Goal: Task Accomplishment & Management: Manage account settings

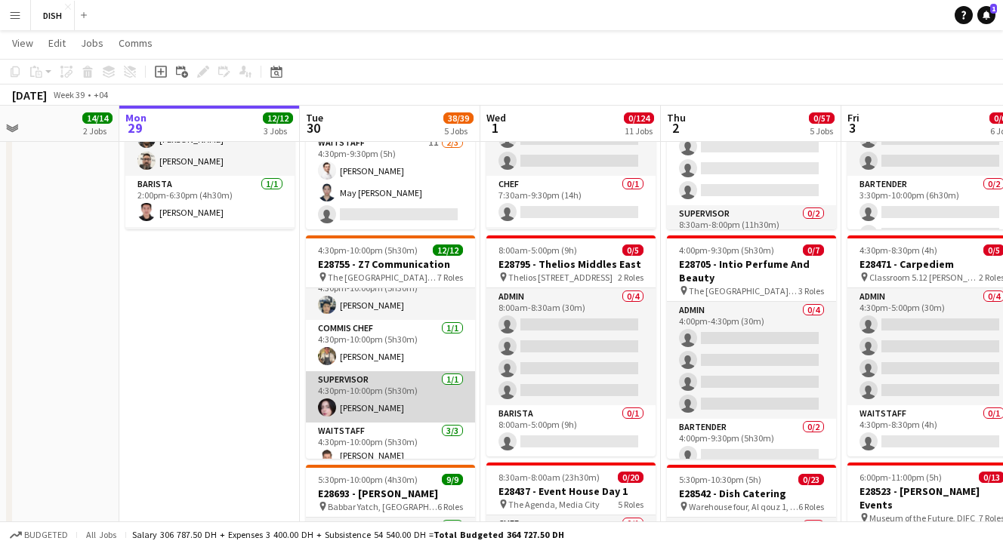
scroll to position [136, 0]
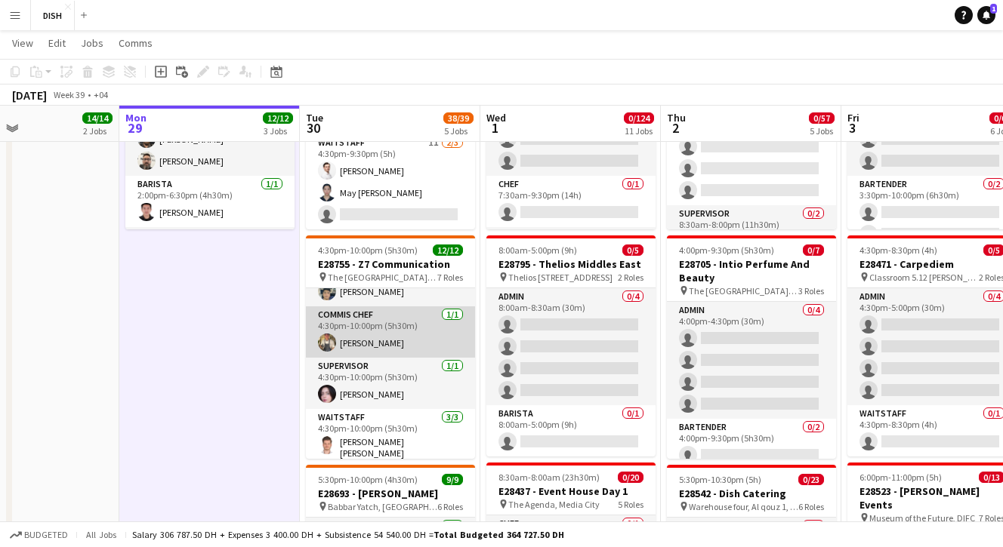
click at [362, 351] on app-card-role "Commis Chef [DATE] 4:30pm-10:00pm (5h30m) [PERSON_NAME]" at bounding box center [390, 332] width 169 height 51
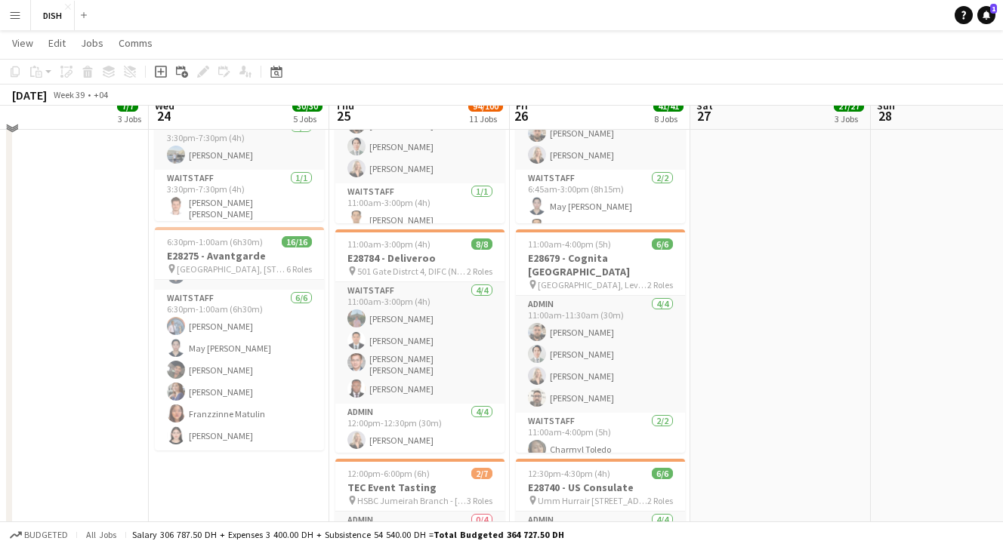
scroll to position [956, 0]
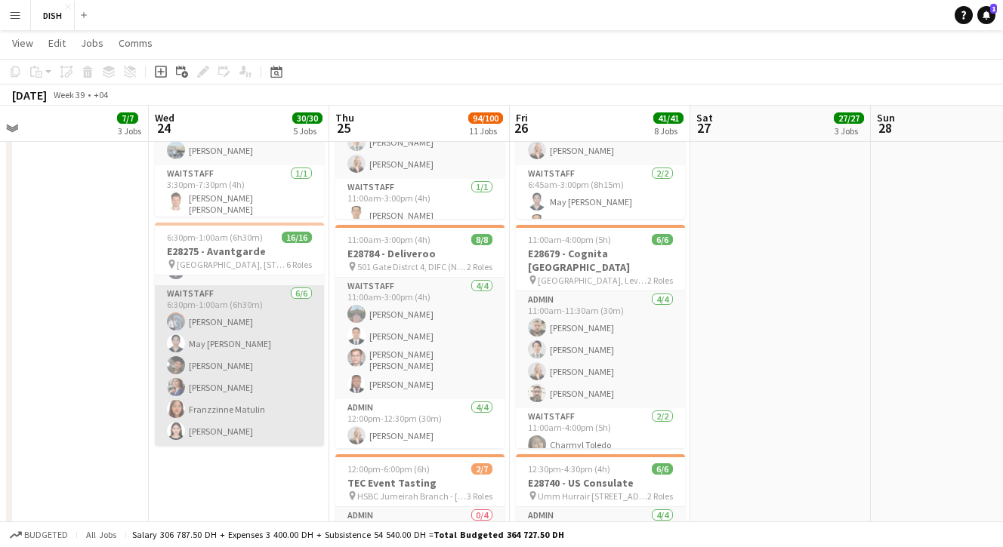
click at [270, 388] on app-card-role "Waitstaff [DATE] 6:30pm-1:00am (6h30m) [PERSON_NAME] May [PERSON_NAME] Sidi [PE…" at bounding box center [239, 365] width 169 height 161
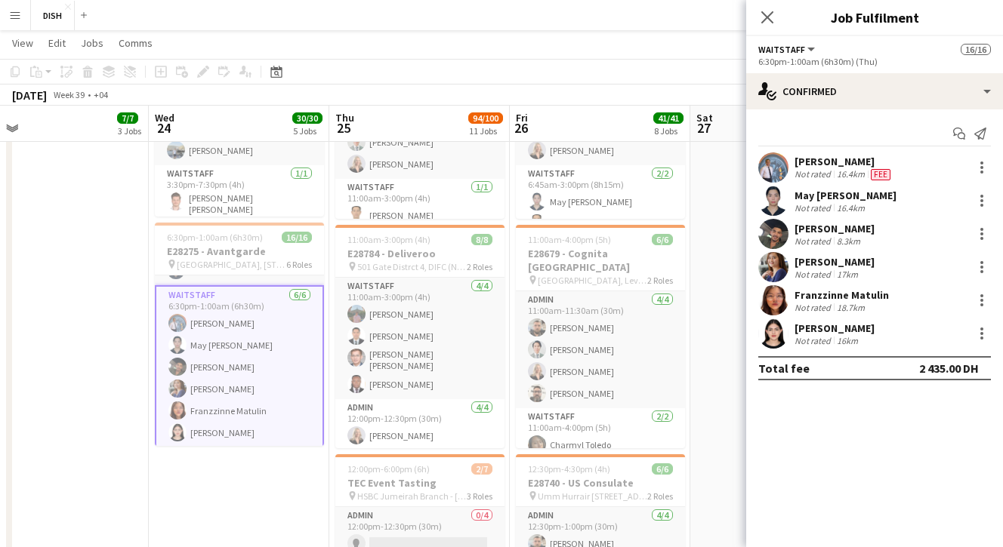
click at [801, 264] on div "[PERSON_NAME]" at bounding box center [834, 262] width 80 height 14
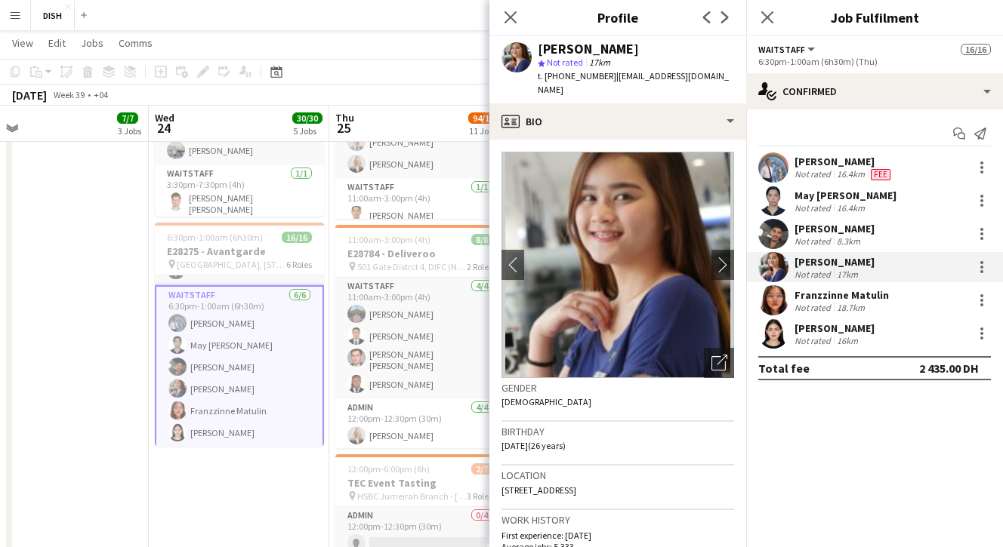
click at [803, 329] on div "[PERSON_NAME]" at bounding box center [834, 329] width 80 height 14
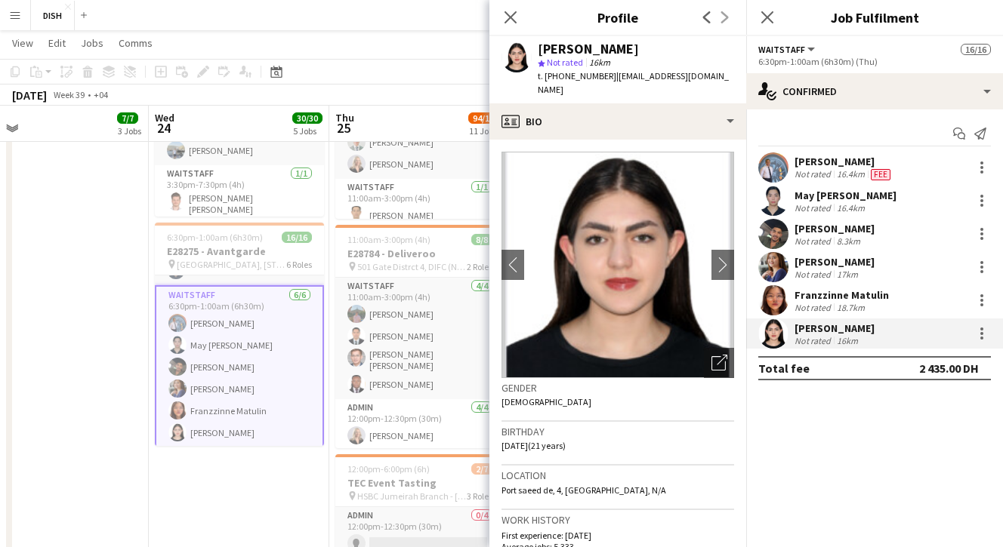
click at [805, 294] on div "Franzzinne Matulin" at bounding box center [841, 295] width 94 height 14
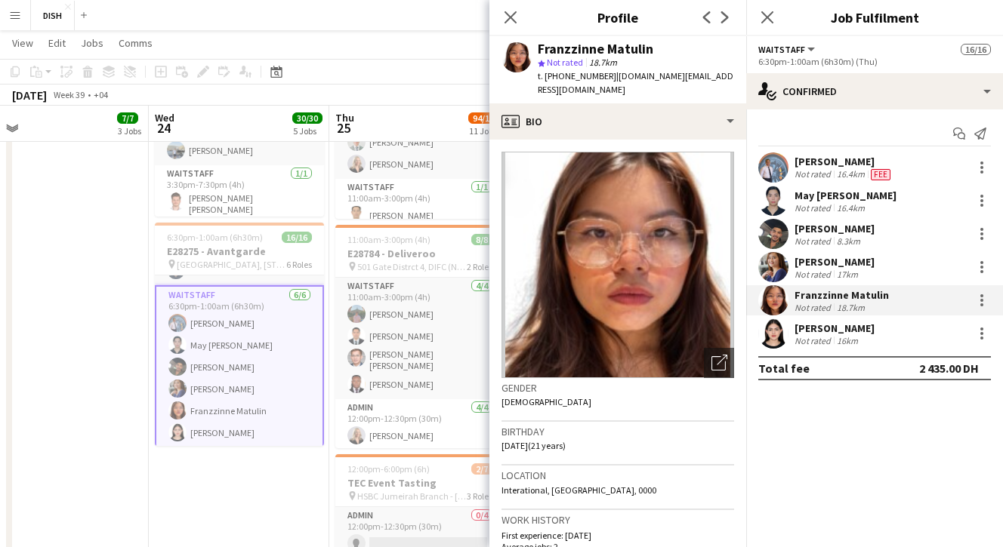
click at [806, 322] on div "[PERSON_NAME]" at bounding box center [834, 329] width 80 height 14
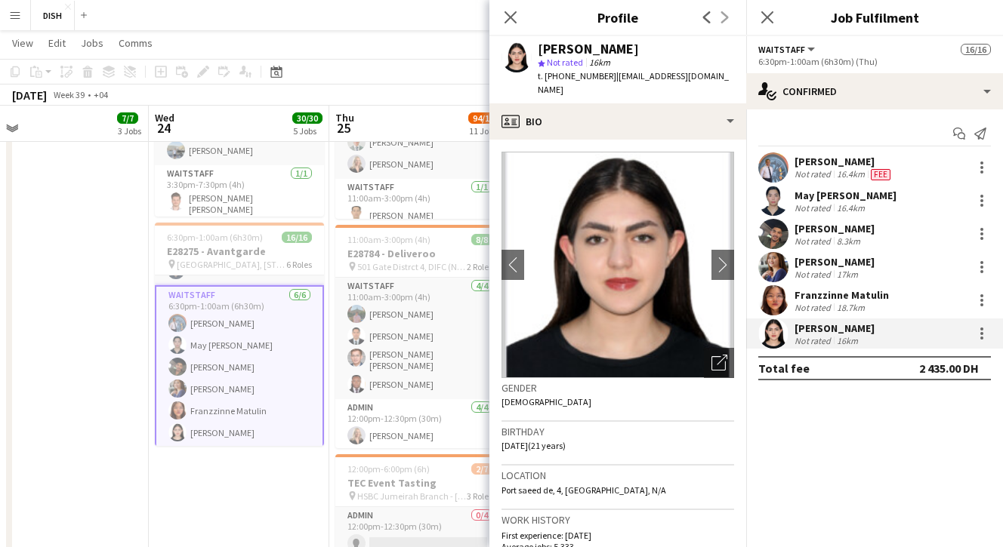
click at [806, 266] on div "[PERSON_NAME]" at bounding box center [834, 262] width 80 height 14
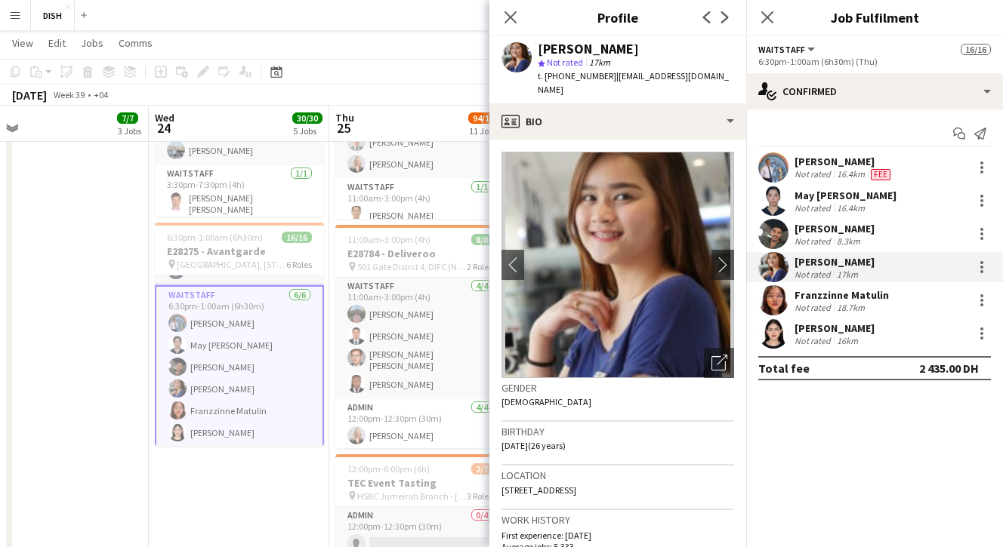
click at [806, 233] on div "[PERSON_NAME]" at bounding box center [834, 229] width 80 height 14
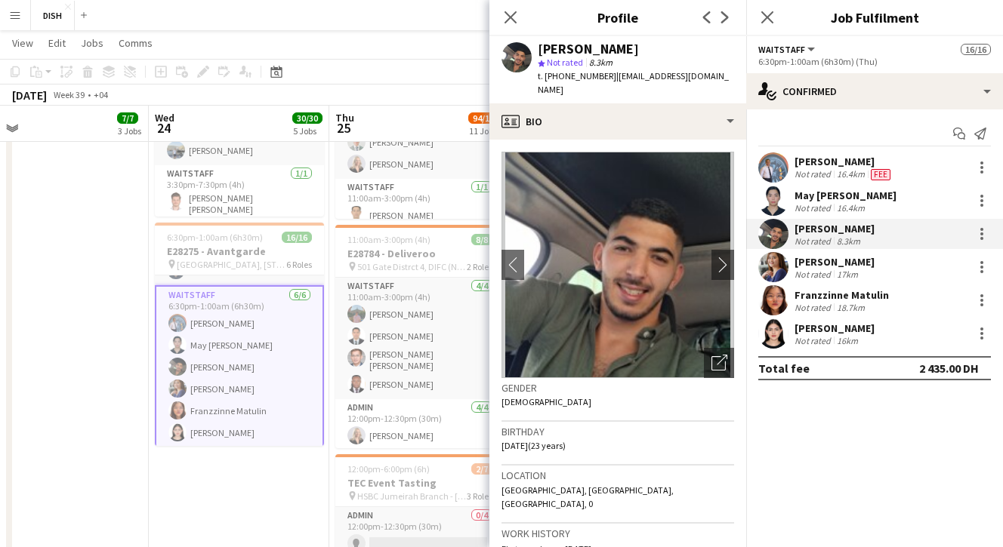
click at [806, 205] on div "Not rated" at bounding box center [813, 207] width 39 height 11
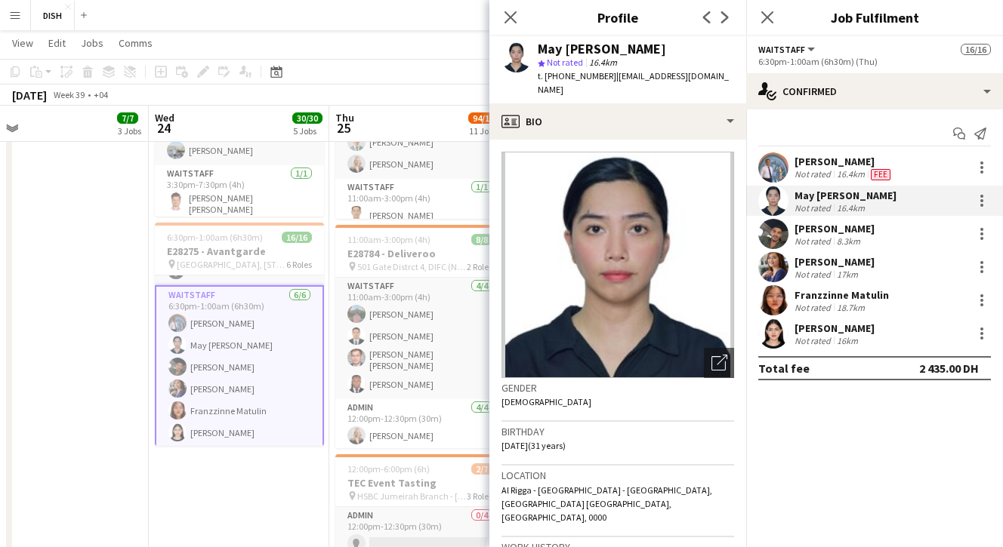
click at [810, 166] on div "[PERSON_NAME]" at bounding box center [843, 162] width 99 height 14
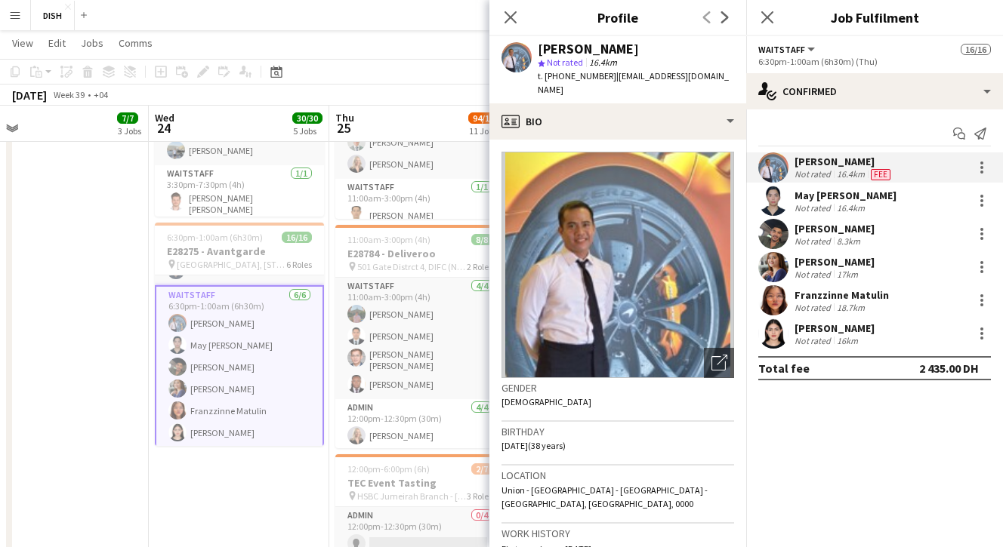
scroll to position [0, 0]
